Goal: Book appointment/travel/reservation

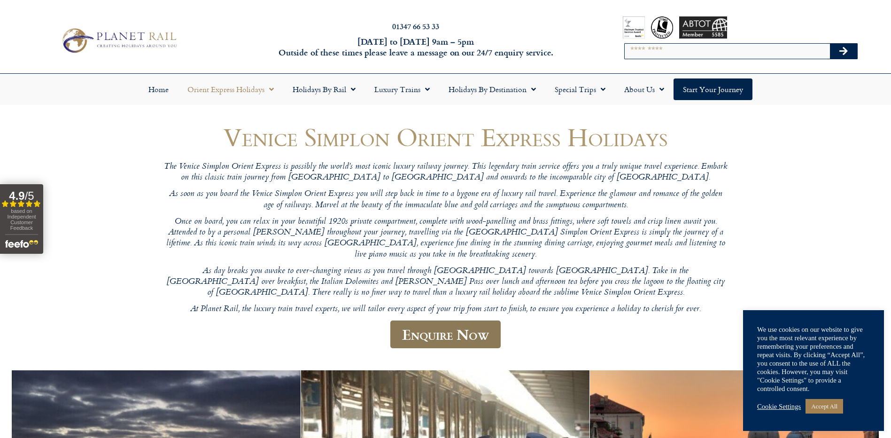
click at [444, 320] on link "Enquire Now" at bounding box center [445, 334] width 110 height 28
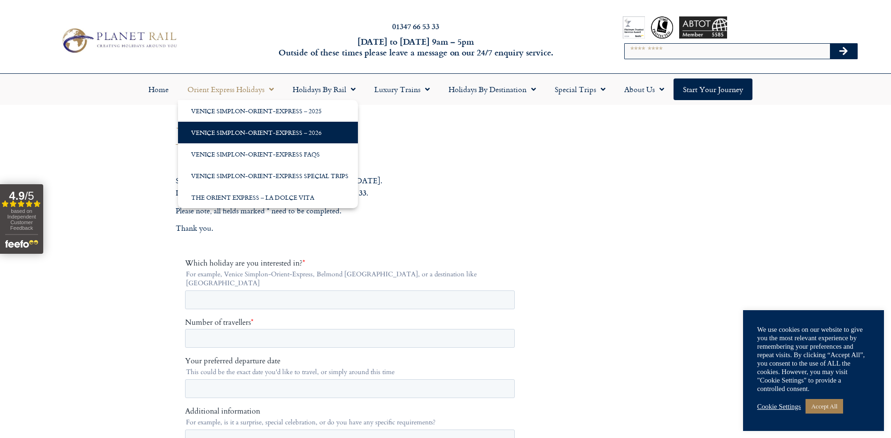
click at [318, 136] on link "Venice Simplon-Orient-Express – 2026" at bounding box center [268, 133] width 180 height 22
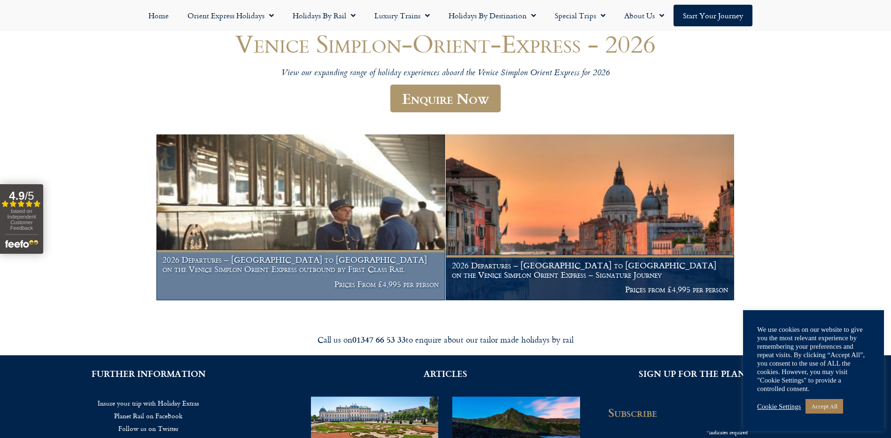
scroll to position [94, 0]
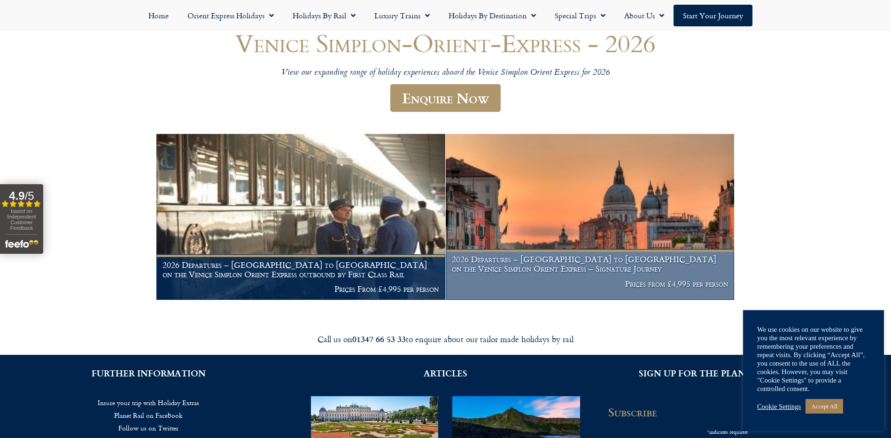
click at [642, 261] on h1 "2026 Departures – [GEOGRAPHIC_DATA] to [GEOGRAPHIC_DATA] on the Venice Simplon …" at bounding box center [590, 263] width 276 height 18
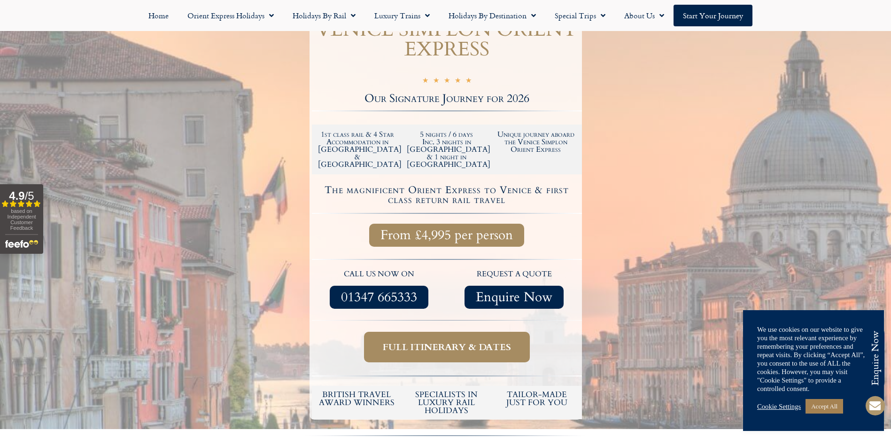
scroll to position [235, 0]
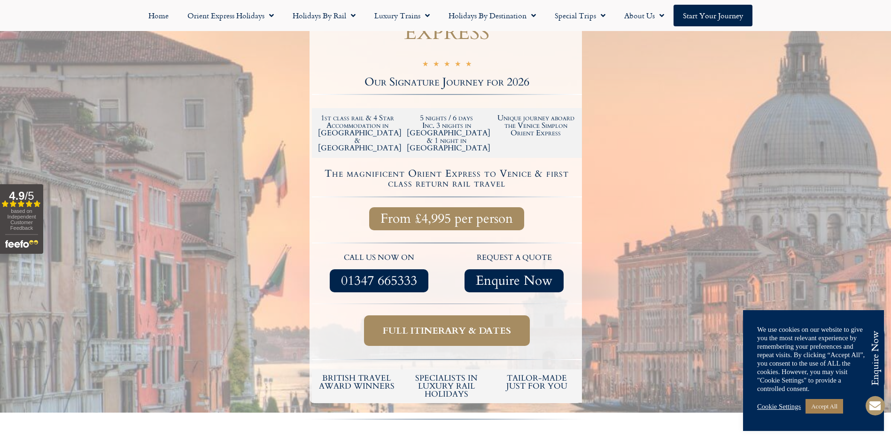
click at [460, 324] on span "Full itinerary & dates" at bounding box center [447, 330] width 128 height 12
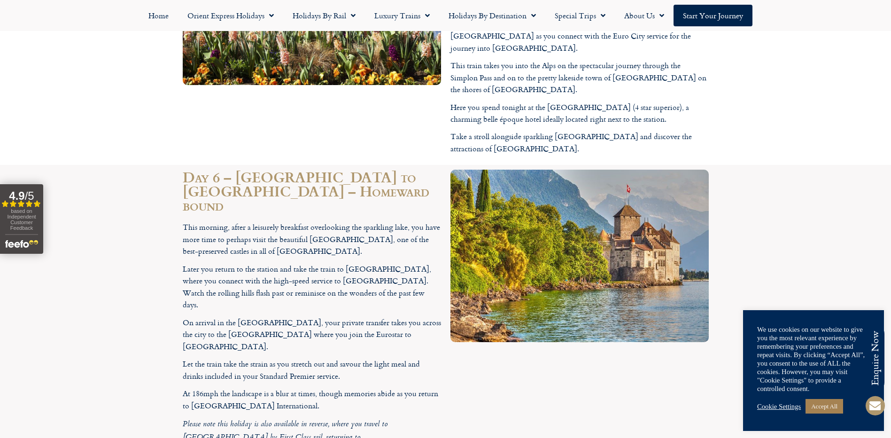
scroll to position [2582, 0]
